Goal: Submit feedback/report problem: Leave review/rating

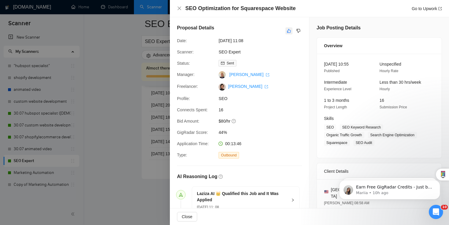
click at [289, 31] on icon "like" at bounding box center [289, 31] width 4 height 5
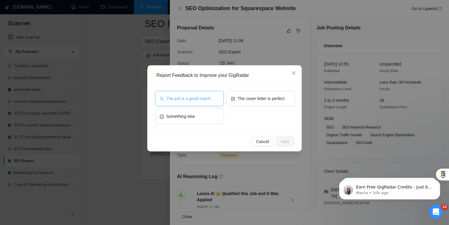
click at [205, 100] on span "The job is a good match" at bounding box center [188, 98] width 44 height 7
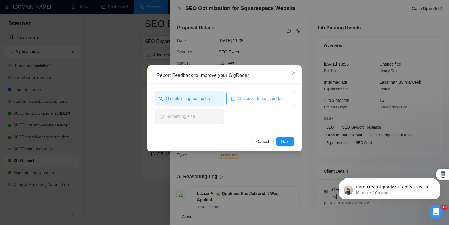
click at [235, 97] on icon "form" at bounding box center [234, 98] width 3 height 3
click at [261, 107] on div "The cover letter is perfect" at bounding box center [260, 100] width 69 height 18
click at [262, 99] on span "The cover letter is perfect" at bounding box center [260, 98] width 47 height 7
click at [288, 141] on span "Next" at bounding box center [285, 141] width 9 height 7
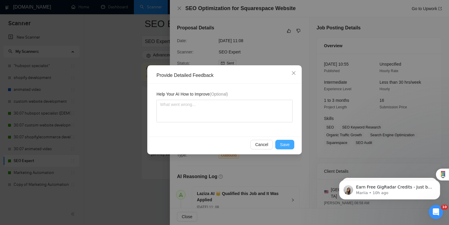
click at [283, 143] on span "Save" at bounding box center [285, 144] width 10 height 7
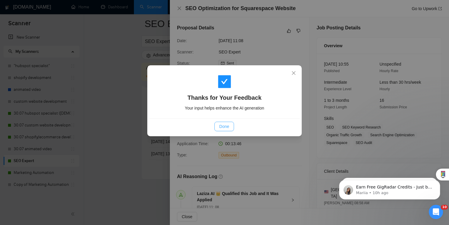
click at [230, 127] on button "Done" at bounding box center [224, 127] width 19 height 10
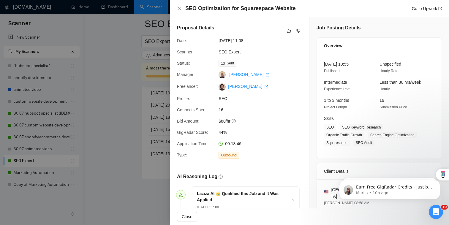
click at [149, 130] on div at bounding box center [224, 112] width 449 height 225
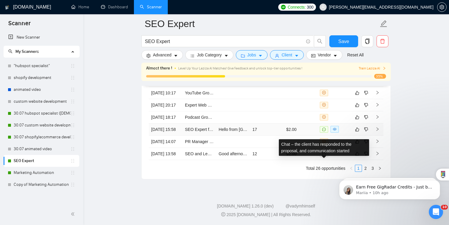
click at [325, 126] on span at bounding box center [324, 129] width 8 height 7
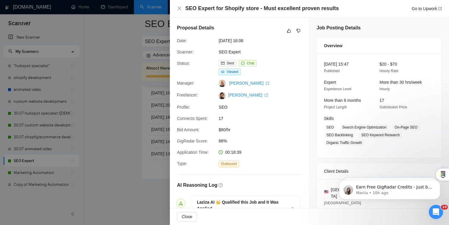
click at [131, 56] on div at bounding box center [224, 112] width 449 height 225
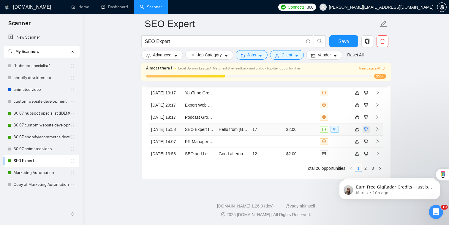
click at [365, 127] on icon "dislike" at bounding box center [366, 129] width 4 height 5
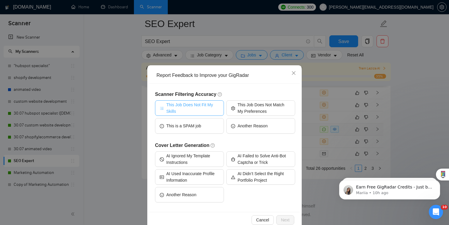
click at [194, 109] on span "This Job Does Not Fit My Skills" at bounding box center [192, 108] width 53 height 13
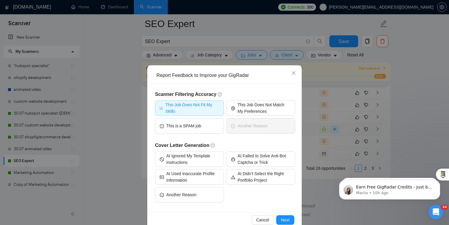
click at [210, 102] on span "This Job Does Not Fit My Skills" at bounding box center [193, 108] width 55 height 13
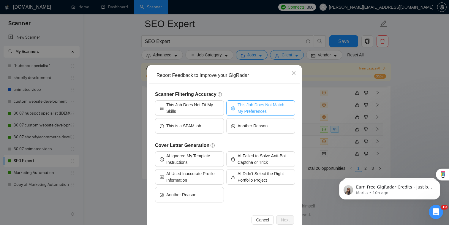
click at [242, 106] on span "This Job Does Not Match My Preferences" at bounding box center [264, 108] width 53 height 13
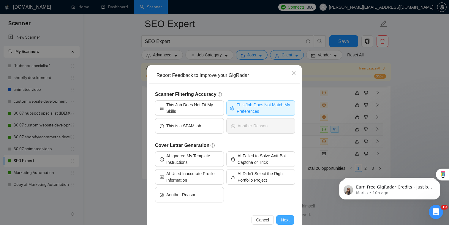
click at [281, 215] on div "Cancel Next" at bounding box center [224, 220] width 150 height 16
click at [281, 218] on span "Next" at bounding box center [285, 220] width 9 height 7
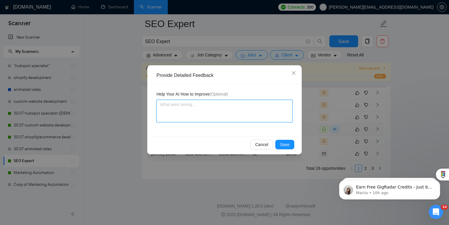
click at [226, 106] on textarea at bounding box center [225, 111] width 136 height 23
type textarea "I"
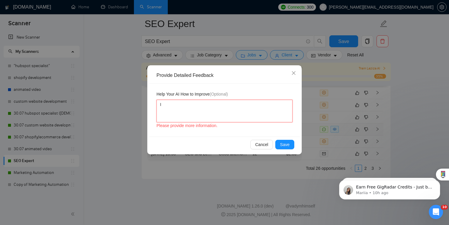
type textarea "If"
type textarea "If a"
type textarea "If a c"
type textarea "If a"
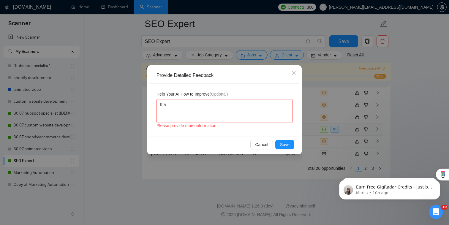
type textarea "If a j"
type textarea "If a jo"
type textarea "If a job"
type textarea "If a job a"
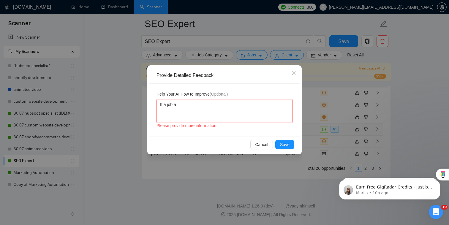
type textarea "If a job ad"
type textarea "If a job adv"
type textarea "If a job adve"
type textarea "If a job adver"
type textarea "If a job adverti"
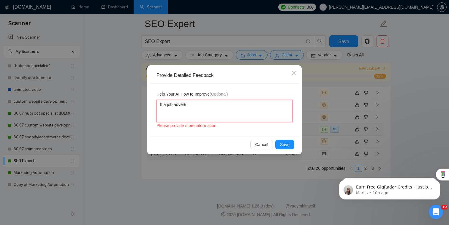
type textarea "If a job advertis"
type textarea "If a job advertise"
type textarea "If a job advertisem"
type textarea "If a job advertiseme"
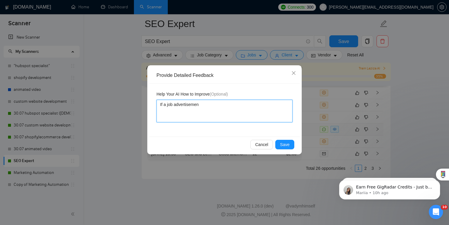
type textarea "If a job advertisement"
type textarea "If a job advertisement s"
type textarea "If a job advertisement st"
type textarea "If a job advertisement sta"
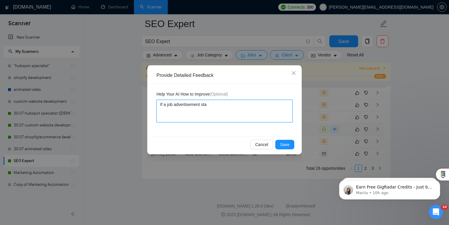
type textarea "If a job advertisement stat"
type textarea "If a job advertisement state"
type textarea "If a job advertisement states"
type textarea "If a job advertisement states t"
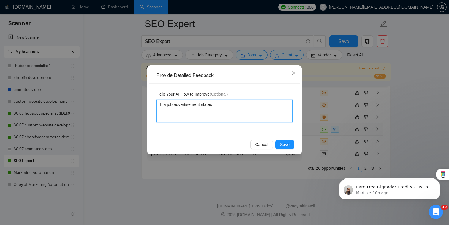
type textarea "If a job advertisement states th"
type textarea "If a job advertisement states tha"
type textarea "If a job advertisement states that"
type textarea "If a job advertisement states that y"
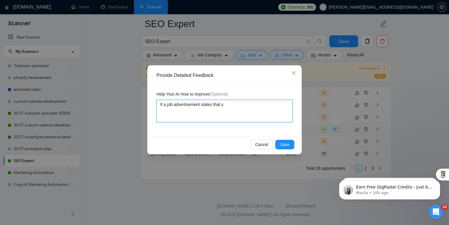
type textarea "If a job advertisement states that yo"
type textarea "If a job advertisement states that you"
type textarea "If a job advertisement states that you s"
type textarea "If a job advertisement states that you sh"
type textarea "If a job advertisement states that you sho"
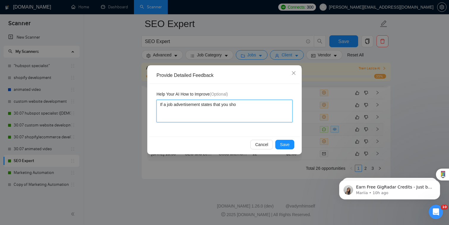
type textarea "If a job advertisement states that you shou"
type textarea "If a job advertisement states that you shoul"
type textarea "If a job advertisement states that you should"
type textarea "If a job advertisement states that you should n"
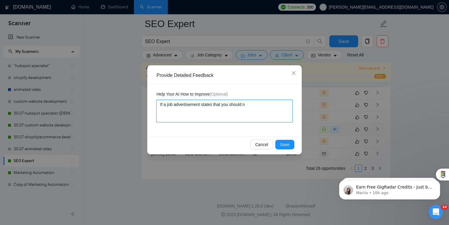
type textarea "If a job advertisement states that you should ne"
type textarea "If a job advertisement states that you should nee"
type textarea "If a job advertisement states that you should need"
type textarea "If a job advertisement states that you should need e"
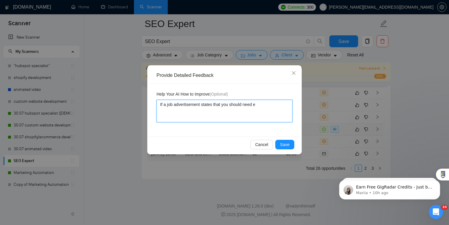
type textarea "If a job advertisement states that you should need ex"
type textarea "If a job advertisement states that you should need exam"
type textarea "If a job advertisement states that you should need examp"
type textarea "If a job advertisement states that you should need exampl"
type textarea "If a job advertisement states that you should need example"
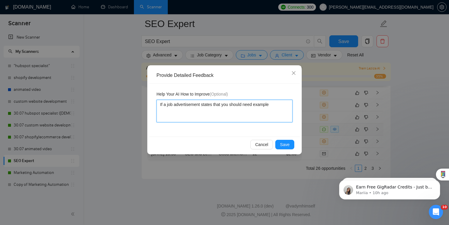
type textarea "If a job advertisement states that you should need examples"
type textarea "If a job advertisement states that you should need examples,"
type textarea "If a job advertisement states that you should need examples, d"
type textarea "If a job advertisement states that you should need examples,"
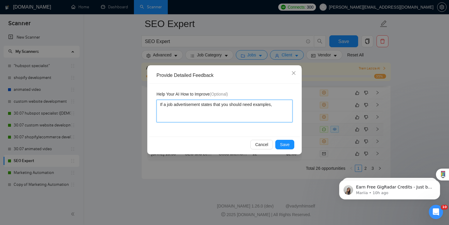
type textarea "If a job advertisement states that you should need examples, p"
type textarea "If a job advertisement states that you should need examples, ple"
type textarea "If a job advertisement states that you should need examples, plea"
type textarea "If a job advertisement states that you should need examples, please"
click at [274, 105] on textarea "If a job advertisement states that you should need examples, please" at bounding box center [225, 111] width 136 height 23
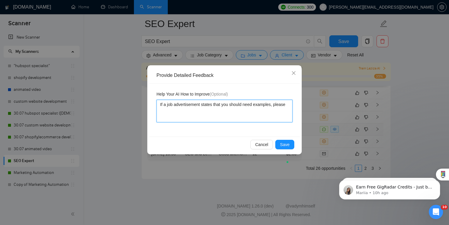
type textarea "If a job advertisement states that you should need exampleso, please"
type textarea "If a job advertisement states that you should need examplesof, please"
type textarea "If a job advertisement states that you should need exampleso, please"
type textarea "If a job advertisement states that you should need examples, please"
type textarea "If a job advertisement states that you should need examples , please"
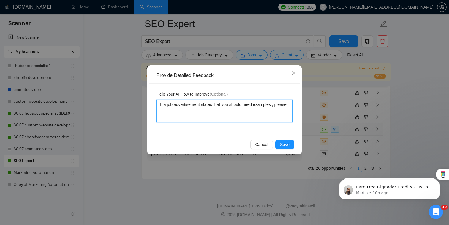
type textarea "If a job advertisement states that you should need examples o, please"
type textarea "If a job advertisement states that you should need examples of, please"
type textarea "If a job advertisement states that you should need examples of , please"
type textarea "If a job advertisement states that you should need examples of w, please"
type textarea "If a job advertisement states that you should need examples of we, please"
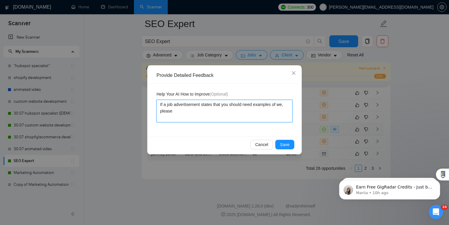
type textarea "If a job advertisement states that you should need examples of web, please"
type textarea "If a job advertisement states that you should need examples of websi, please"
type textarea "If a job advertisement states that you should need examples of websit, please"
type textarea "If a job advertisement states that you should need examples of website, please"
type textarea "If a job advertisement states that you should need examples of website , please"
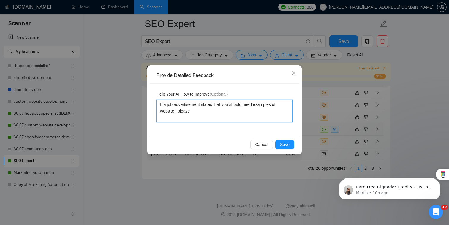
type textarea "If a job advertisement states that you should need examples of website U, please"
type textarea "If a job advertisement states that you should need examples of website UR, plea…"
type textarea "If a job advertisement states that you should need examples of website URL, ple…"
type textarea "If a job advertisement states that you should need examples of website URL , pl…"
type textarea "If a job advertisement states that you should need examples of website URL, ple…"
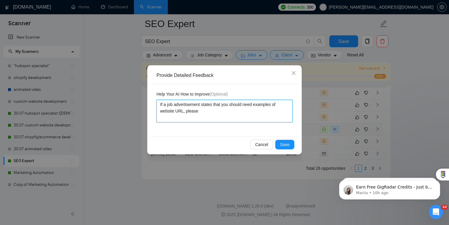
type textarea "If a job advertisement states that you should need examples of website URLs, pl…"
type textarea "If a job advertisement states that you should need examples of website URLs , p…"
type textarea "If a job advertisement states that you should need examples of website URLs t, …"
type textarea "If a job advertisement states that you should need examples of website URLs th,…"
type textarea "If a job advertisement states that you should need examples of website URLs tha…"
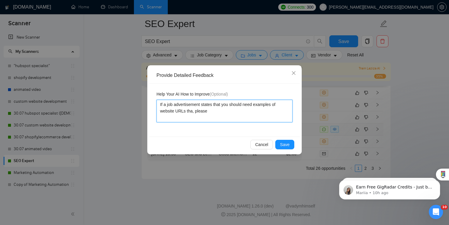
type textarea "If a job advertisement states that you should need examples of website URLs tha…"
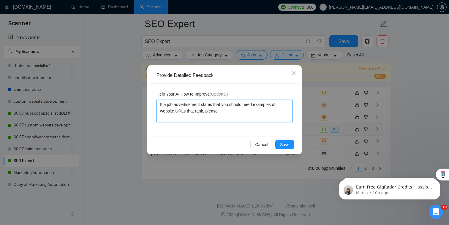
type textarea "If a job advertisement states that you should need examples of website URLs tha…"
click at [268, 110] on textarea "If a job advertisement states that you should need examples of website URLs tha…" at bounding box center [225, 111] width 136 height 23
type textarea "If a job advertisement states that you should need examples of website URLs tha…"
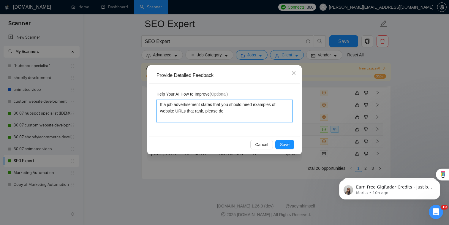
type textarea "If a job advertisement states that you should need examples of website URLs tha…"
click at [281, 144] on span "Save" at bounding box center [285, 144] width 10 height 7
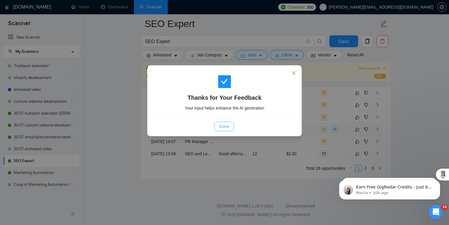
click at [223, 124] on span "Done" at bounding box center [224, 126] width 10 height 7
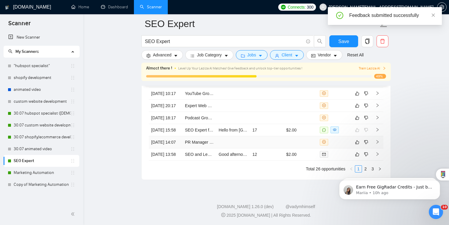
scroll to position [1589, 0]
